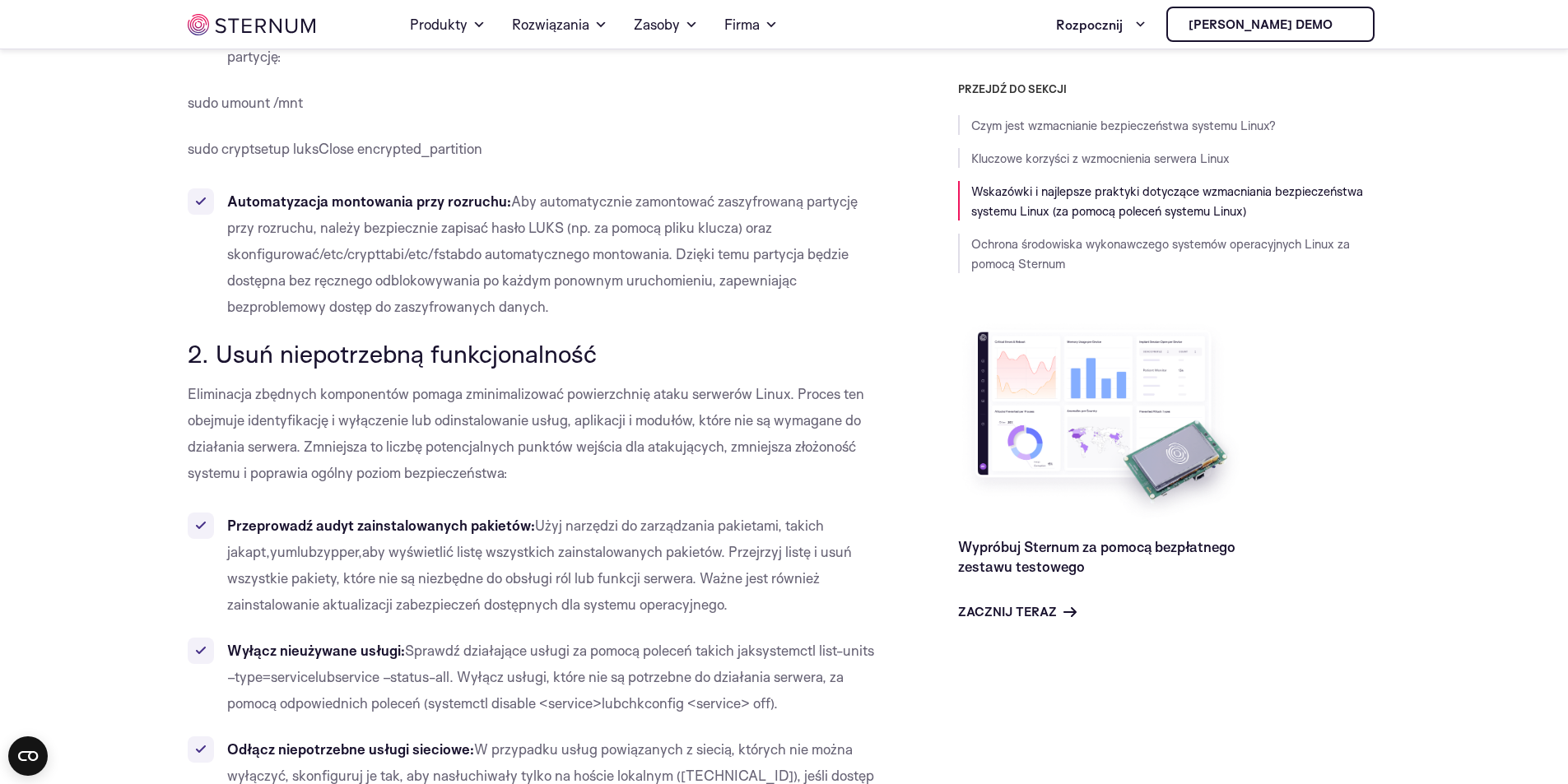
scroll to position [2375, 0]
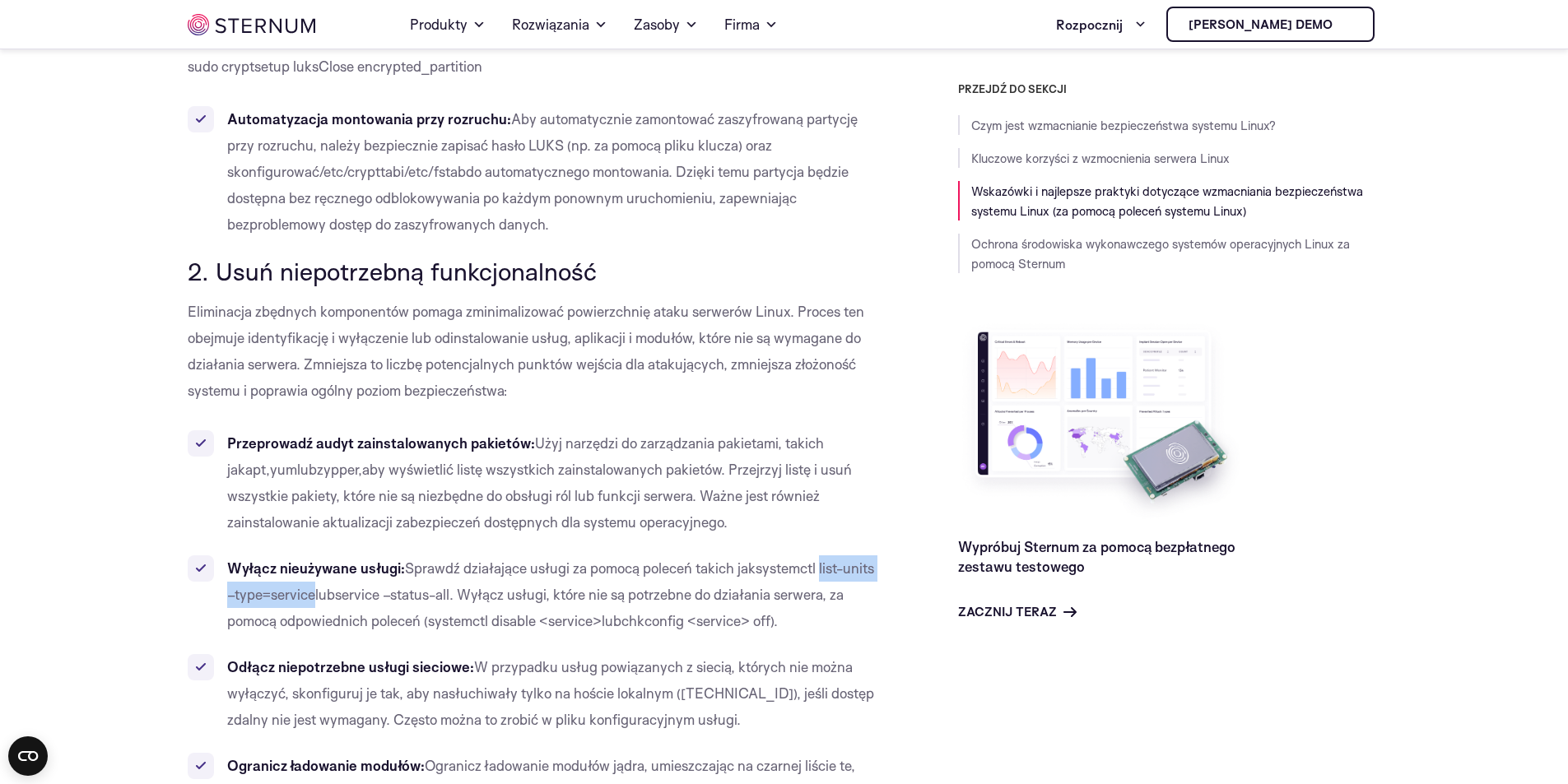
drag, startPoint x: 823, startPoint y: 567, endPoint x: 314, endPoint y: 596, distance: 509.8
click at [314, 596] on font "systemctl list-units –type=service" at bounding box center [550, 581] width 647 height 44
copy font "list-units –type=service"
drag, startPoint x: 341, startPoint y: 597, endPoint x: 460, endPoint y: 601, distance: 119.1
click at [450, 601] on font "service –status-all" at bounding box center [392, 594] width 114 height 17
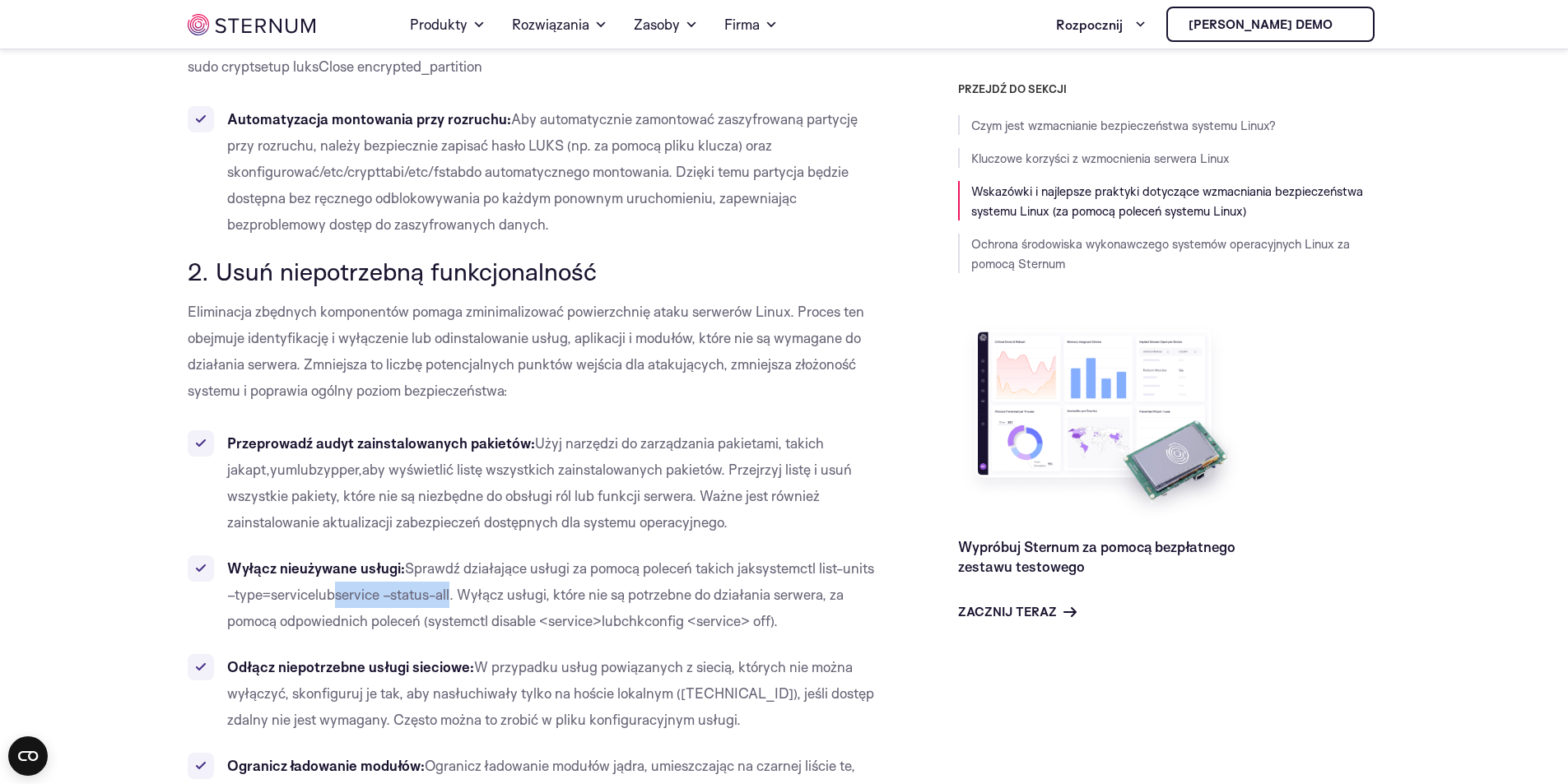
copy font "service –status-all"
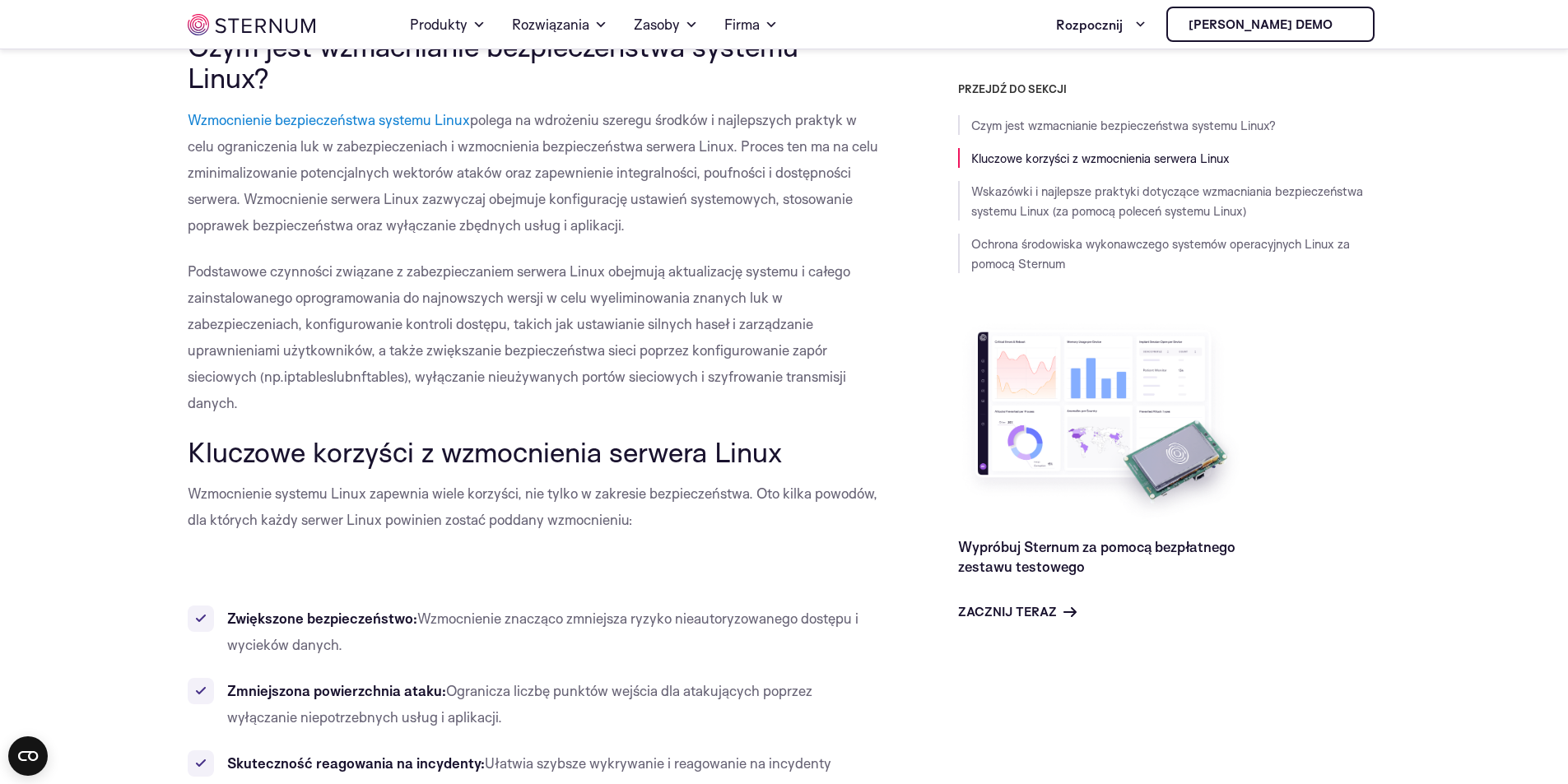
scroll to position [0, 0]
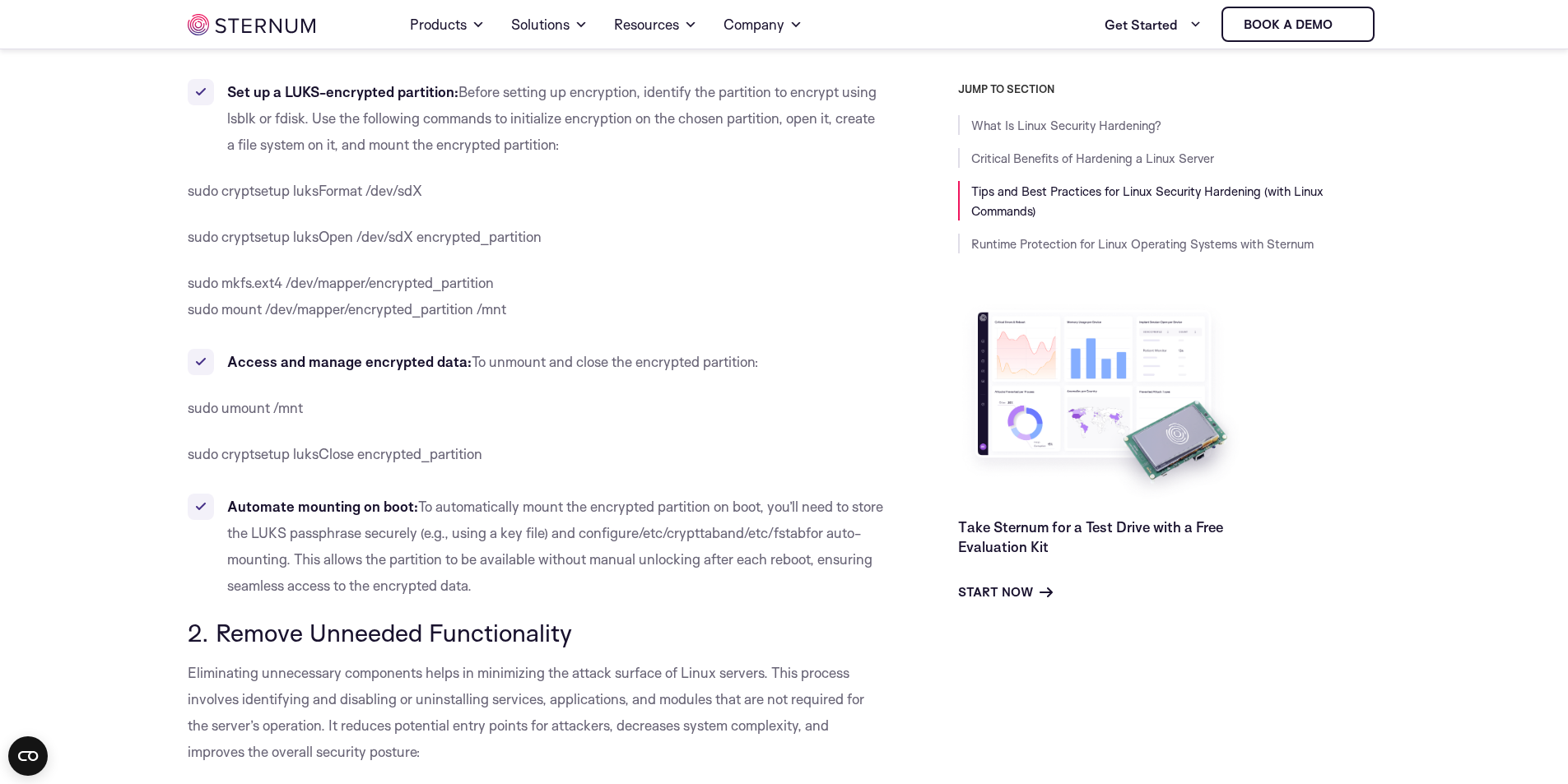
scroll to position [1799, 0]
